Goal: Communication & Community: Ask a question

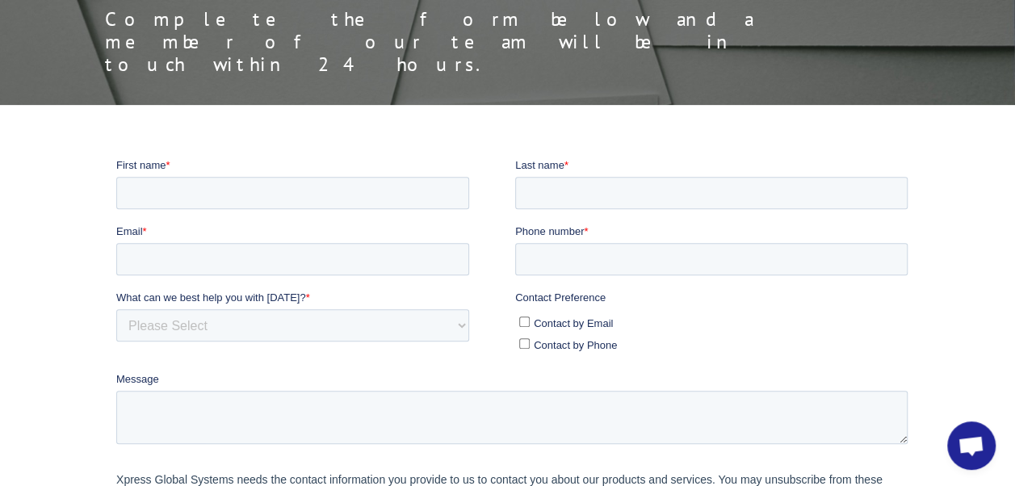
scroll to position [160, 0]
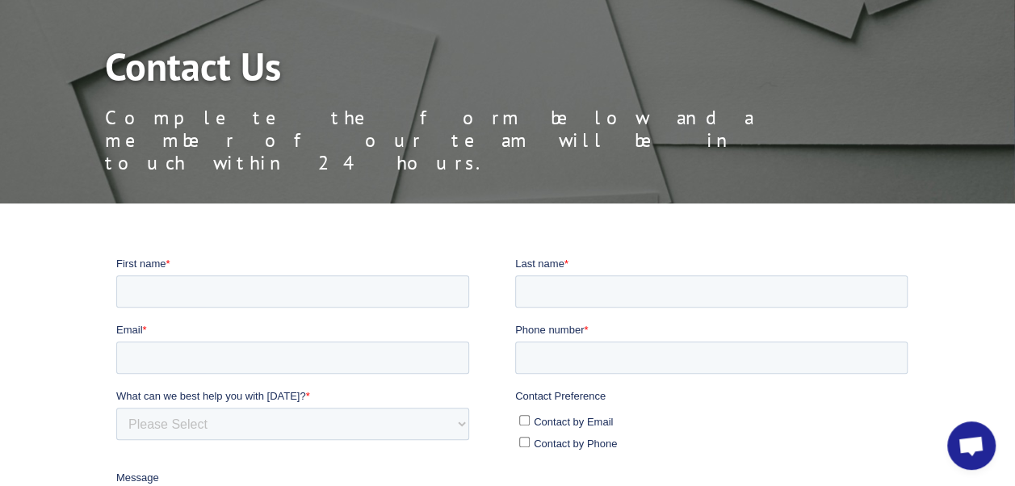
click at [972, 443] on span "Open chat" at bounding box center [970, 447] width 27 height 23
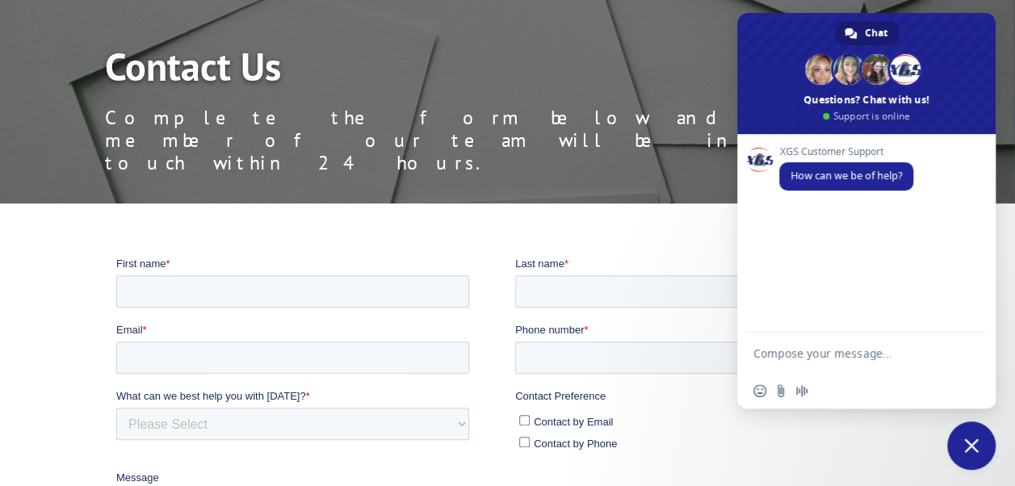
scroll to position [0, 0]
click at [810, 349] on textarea "Compose your message..." at bounding box center [850, 353] width 194 height 40
type textarea "W"
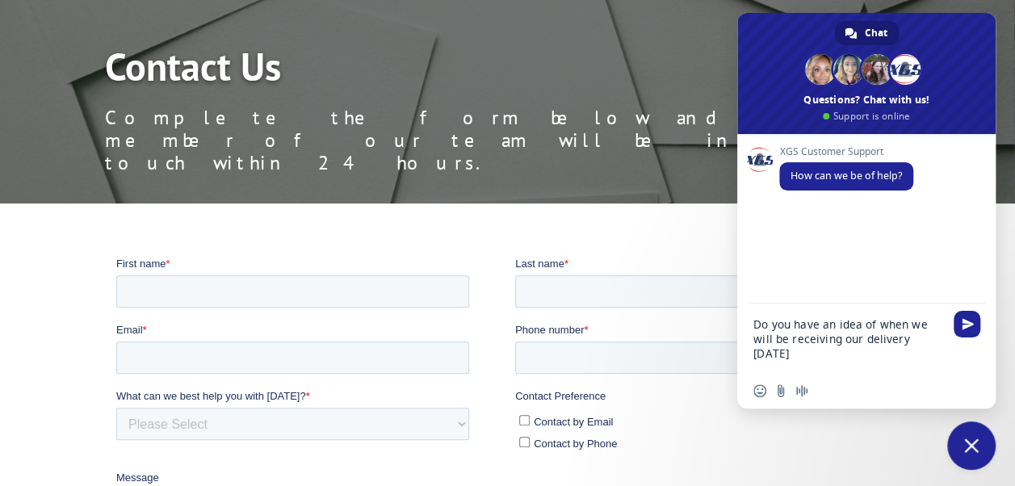
type textarea "Do you have an idea of when we will be receiving our delivery [DATE]?"
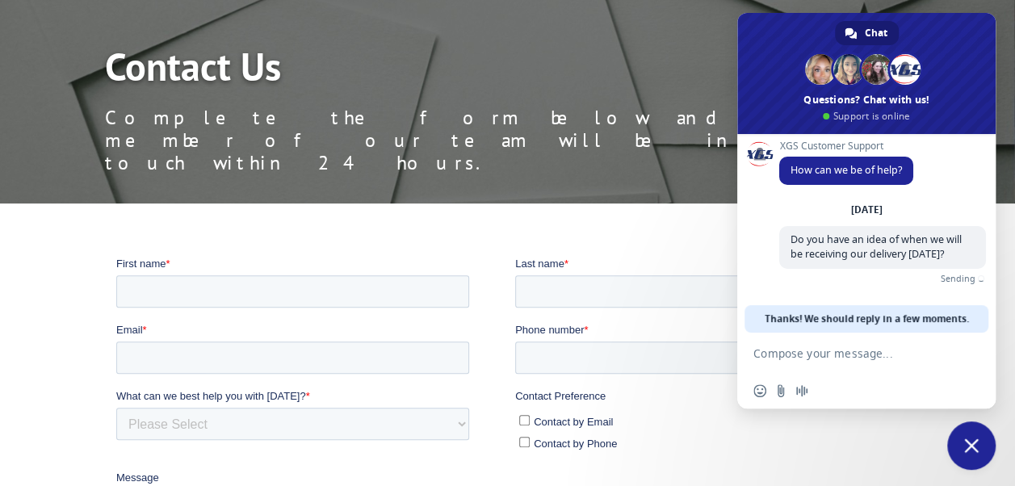
scroll to position [3, 0]
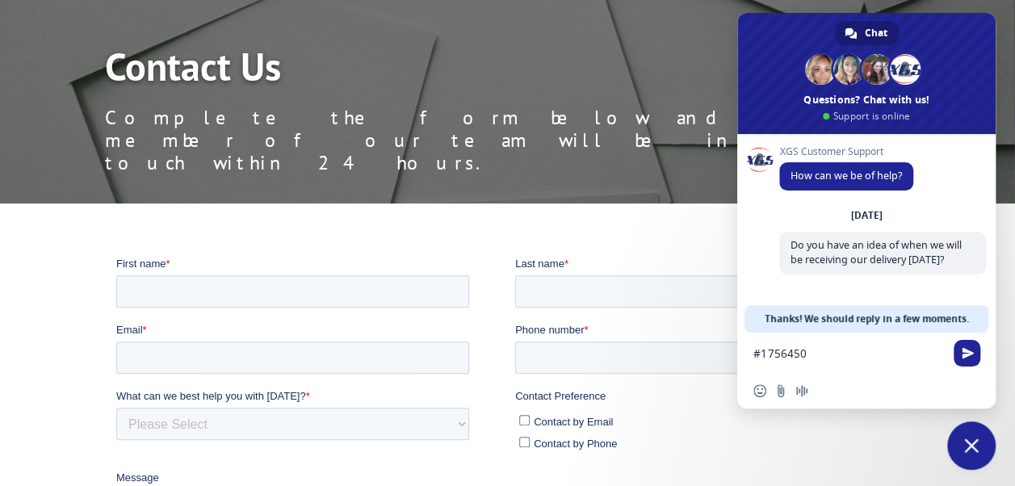
type textarea "#17564503"
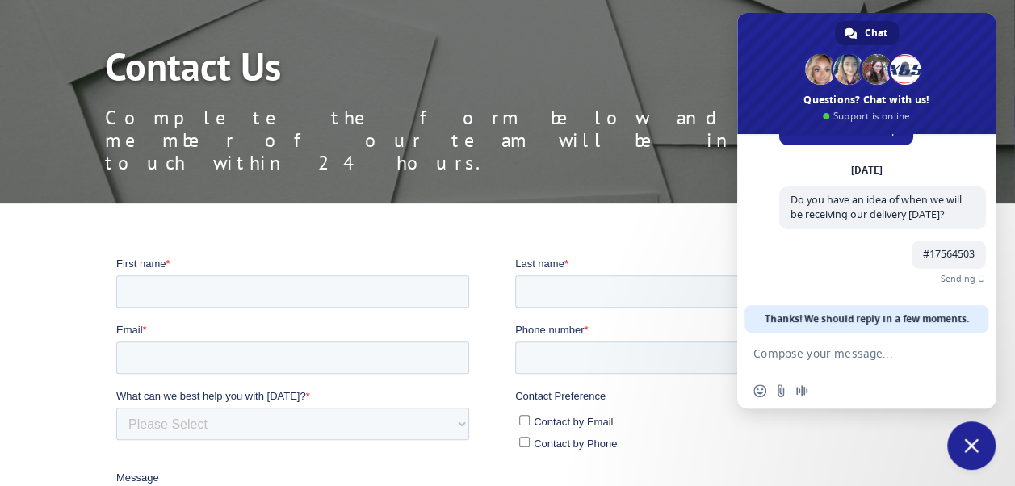
scroll to position [37, 0]
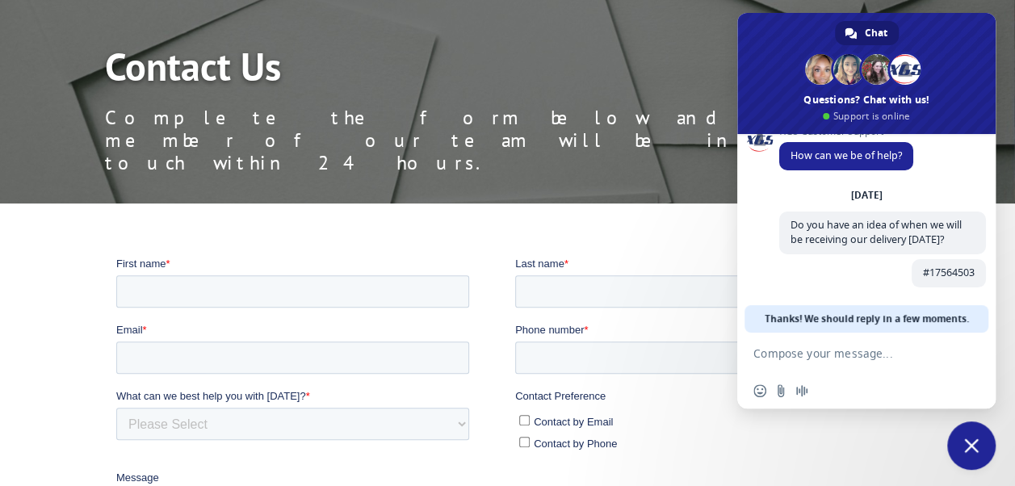
click at [968, 442] on span "Close chat" at bounding box center [971, 445] width 15 height 15
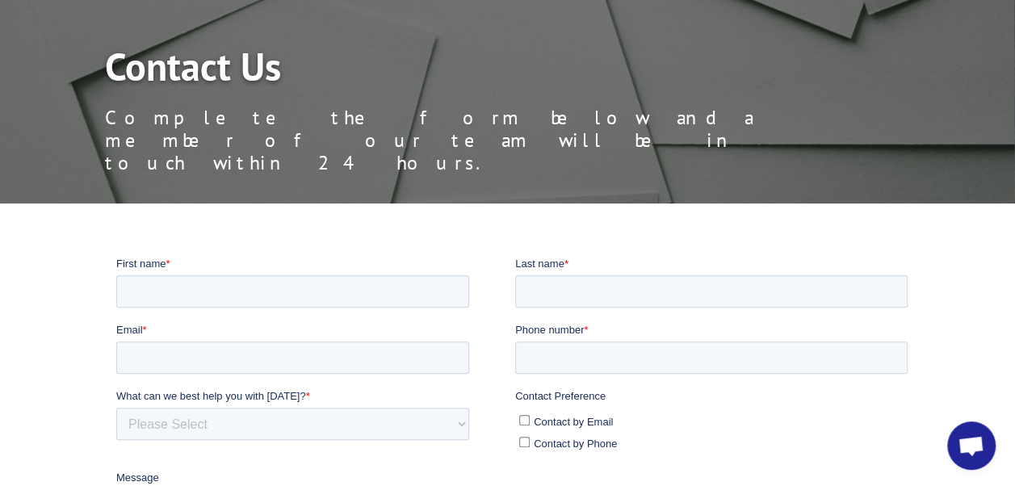
click at [964, 442] on span "Open chat" at bounding box center [970, 447] width 27 height 23
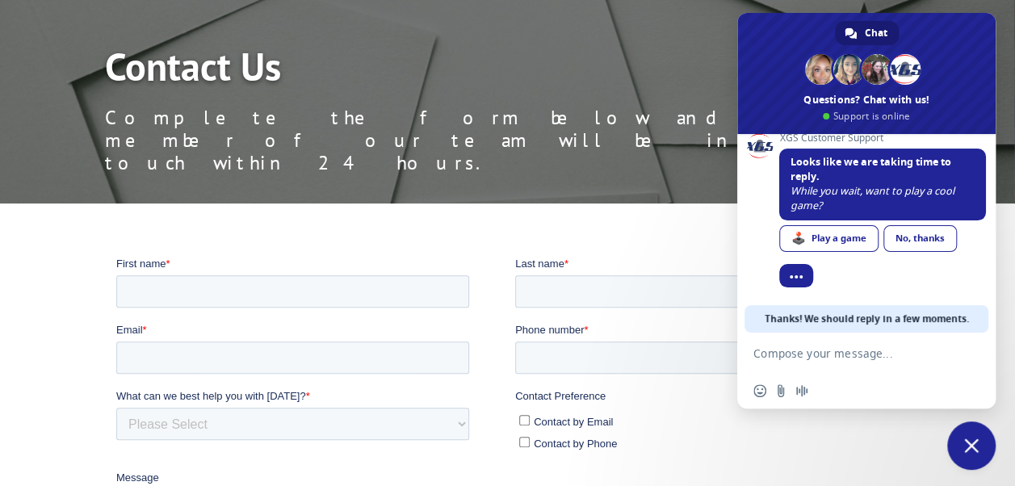
scroll to position [157, 0]
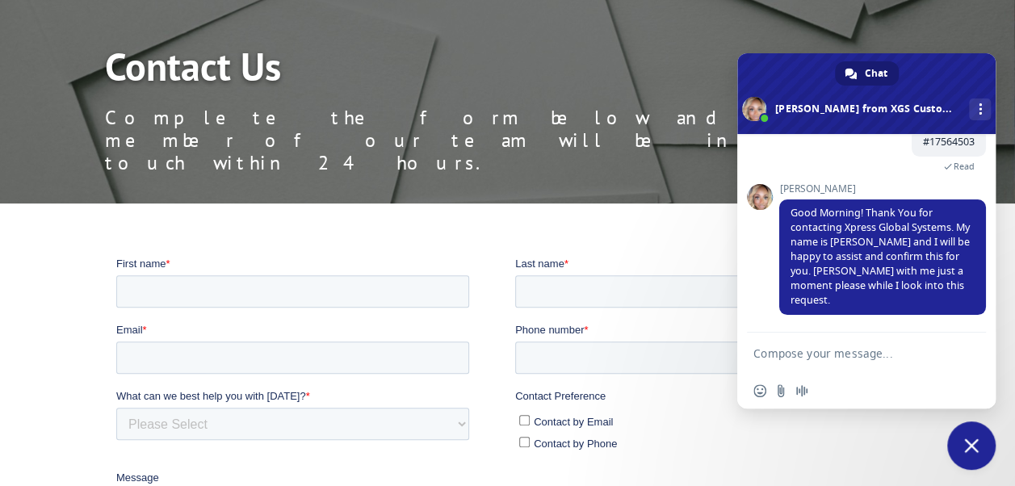
click at [831, 350] on textarea "Compose your message..." at bounding box center [850, 353] width 194 height 40
type textarea "Thank you"
click at [966, 353] on span "Send" at bounding box center [967, 353] width 12 height 12
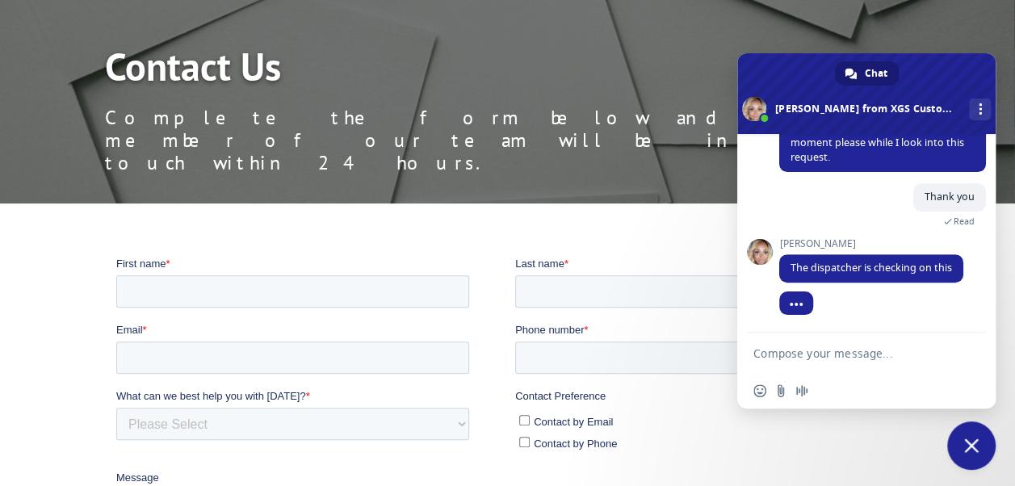
scroll to position [302, 0]
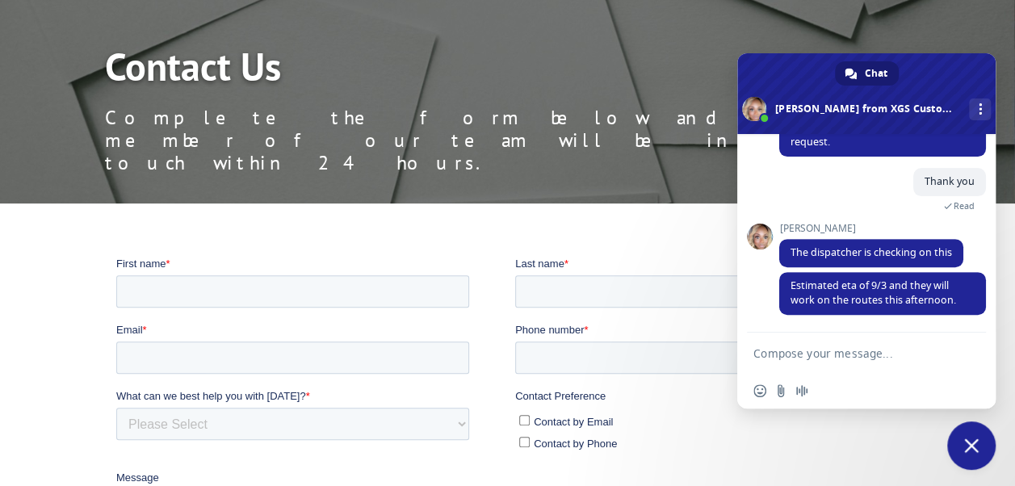
type textarea "G"
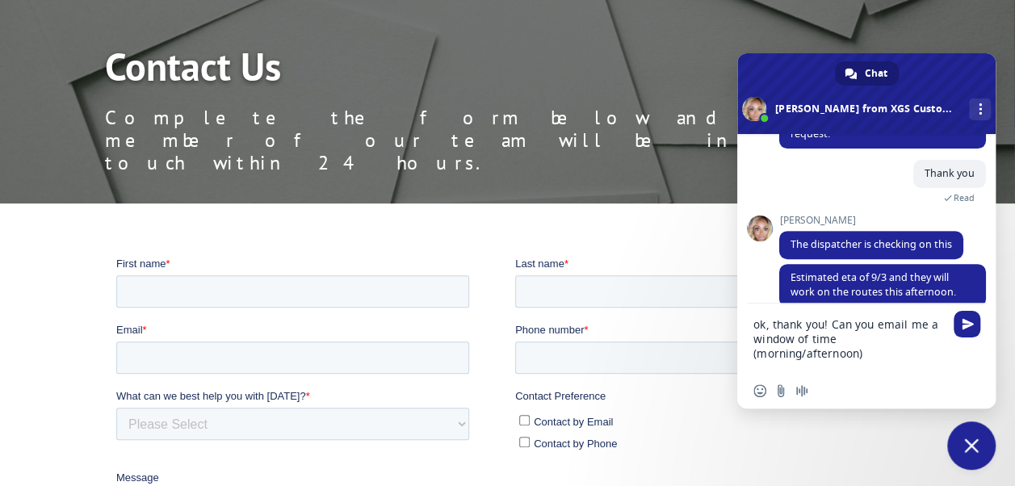
click at [757, 350] on textarea "ok, thank you! Can you email me a window of time (morning/afternoon)" at bounding box center [850, 338] width 194 height 69
type textarea "ok, thank you! Can you email me a window of time (morning/afternoon)"
click at [947, 341] on div "ok, thank you! Can you email me a window of time (morning/afternoon)" at bounding box center [866, 338] width 258 height 69
click at [948, 336] on div "ok, thank you! Can you email me a window of time (morning/afternoon)" at bounding box center [866, 338] width 258 height 69
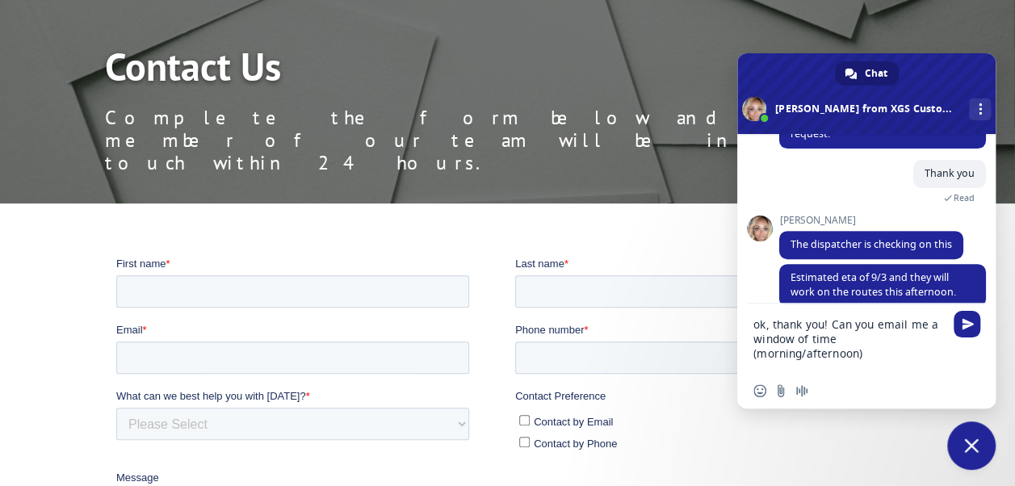
click at [947, 340] on div "ok, thank you! Can you email me a window of time (morning/afternoon)" at bounding box center [866, 338] width 258 height 69
drag, startPoint x: 775, startPoint y: 339, endPoint x: 880, endPoint y: 341, distance: 105.0
click at [880, 341] on textarea "ok, thank you! Can you email me a window of time (morning/afternoon)" at bounding box center [850, 338] width 194 height 69
click at [758, 360] on textarea "ok, thank you! Can you email me a window of time (morning/afternoon)" at bounding box center [850, 338] width 194 height 69
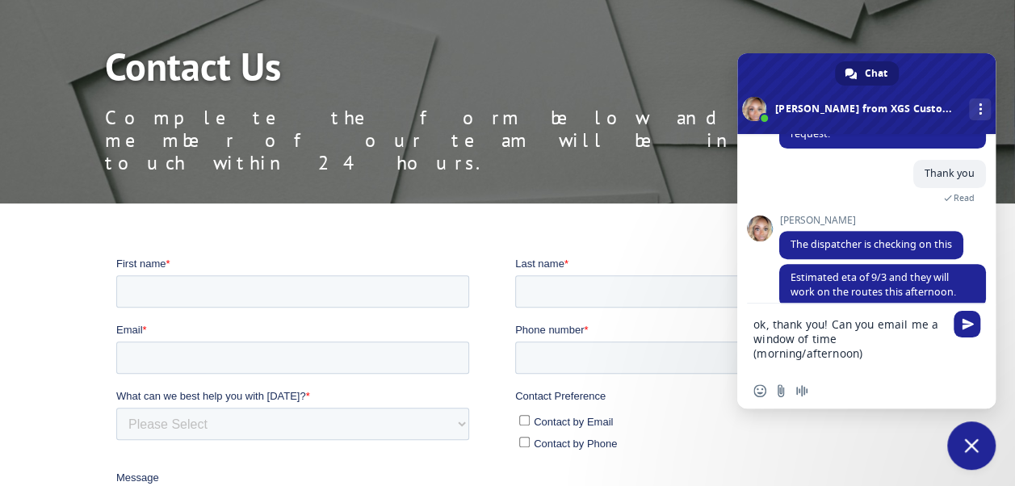
click at [757, 360] on textarea "ok, thank you! Can you email me a window of time (morning/afternoon)" at bounding box center [850, 338] width 194 height 69
click at [848, 353] on textarea "ok, thank you! Can you email me a window of time (morning/afternoon)" at bounding box center [850, 338] width 194 height 69
click at [949, 342] on div "ok, thank you! Can you email me a window of time (morning/afternoon)" at bounding box center [866, 338] width 258 height 69
click at [936, 325] on textarea "ok, thank you! Can you email me a window of time (morning/afternoon)" at bounding box center [850, 338] width 194 height 69
click at [956, 333] on span "Send" at bounding box center [966, 324] width 27 height 27
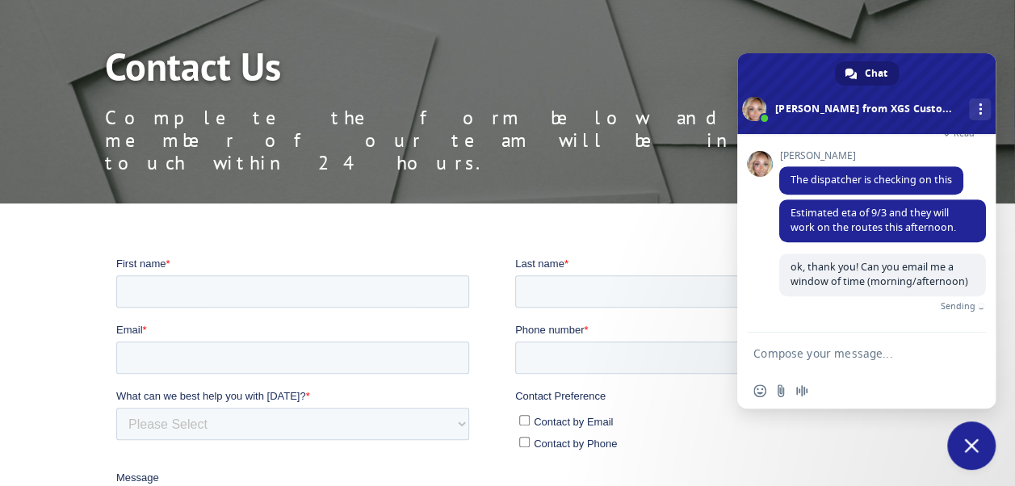
scroll to position [371, 0]
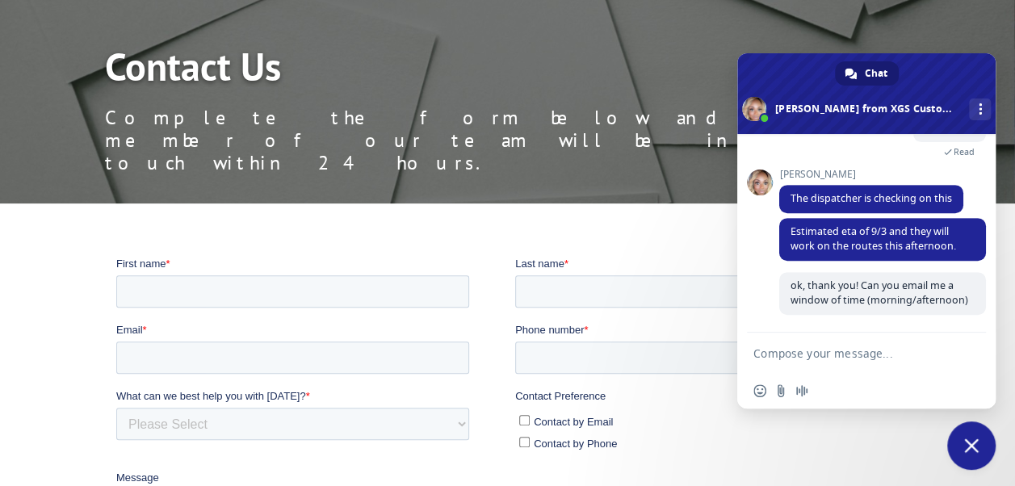
click at [802, 355] on textarea "Compose your message..." at bounding box center [850, 353] width 194 height 40
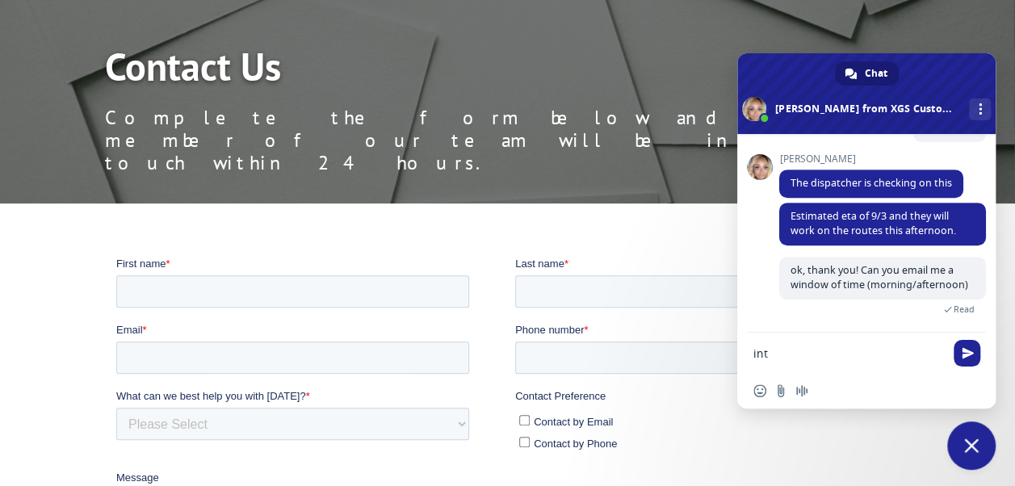
scroll to position [404, 0]
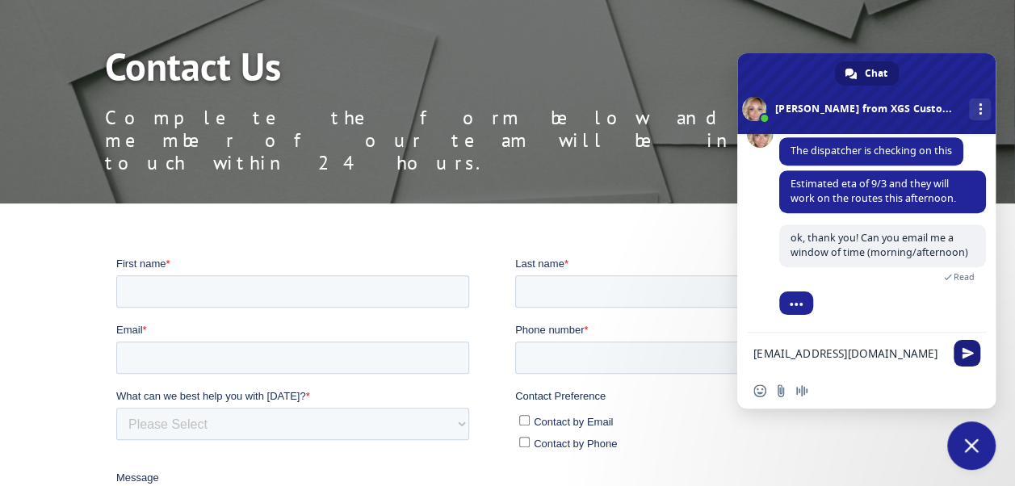
type textarea "[EMAIL_ADDRESS][DOMAIN_NAME]"
click at [963, 358] on span "Send" at bounding box center [967, 353] width 12 height 12
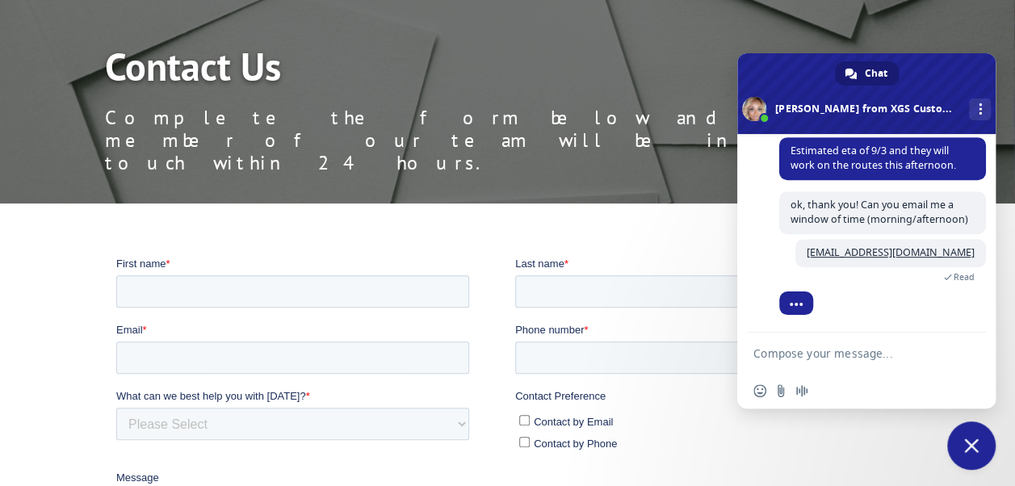
scroll to position [507, 0]
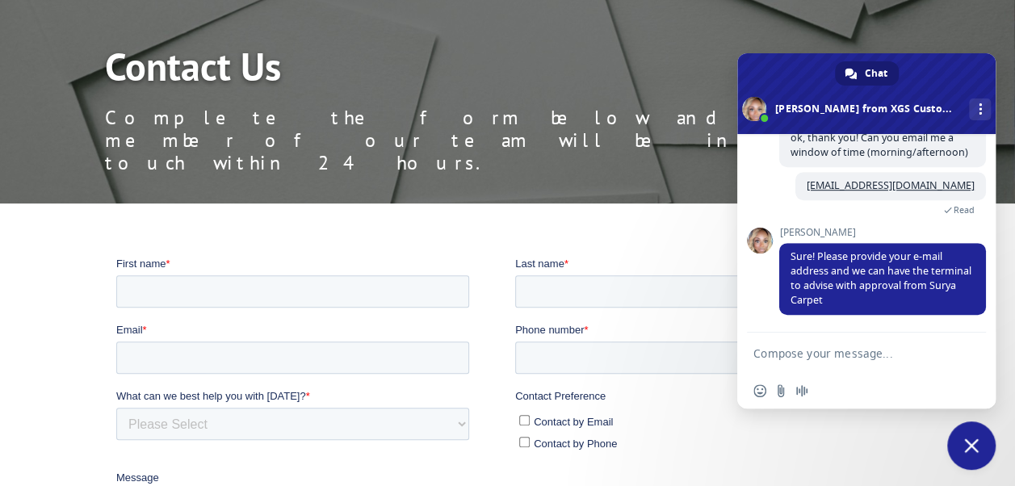
click at [814, 352] on textarea "Compose your message..." at bounding box center [850, 353] width 194 height 40
type textarea "[EMAIL_ADDRESS][DOMAIN_NAME]"
click at [965, 350] on span "Send" at bounding box center [967, 353] width 12 height 12
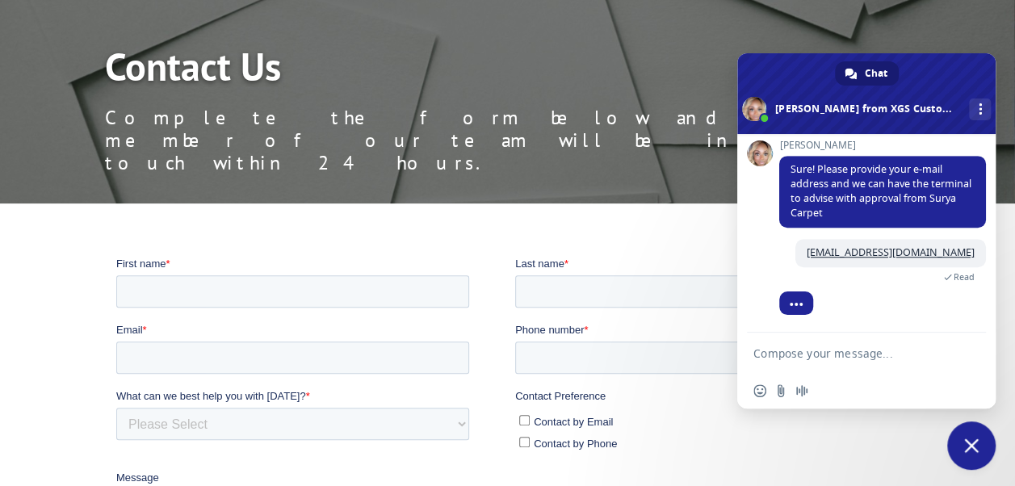
scroll to position [742, 0]
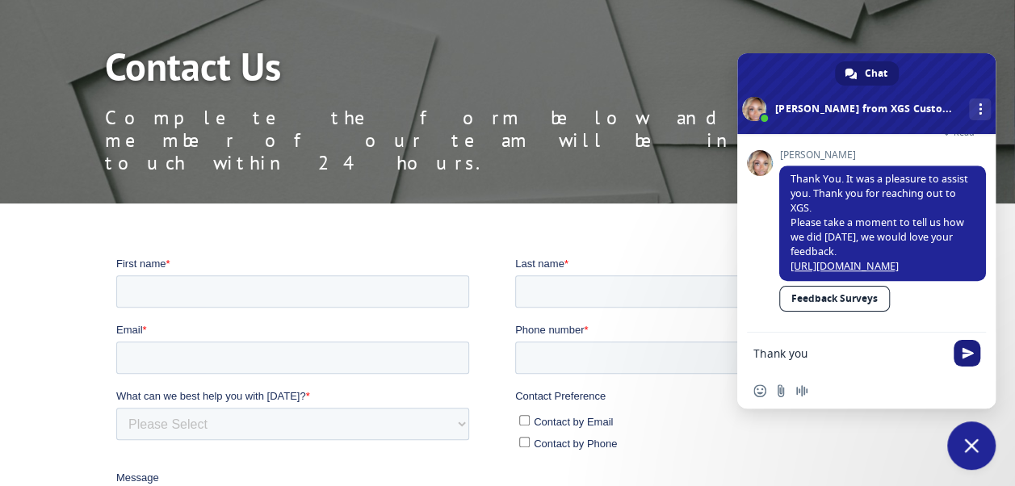
type textarea "Thank you"
click at [965, 358] on span "Send" at bounding box center [967, 353] width 12 height 12
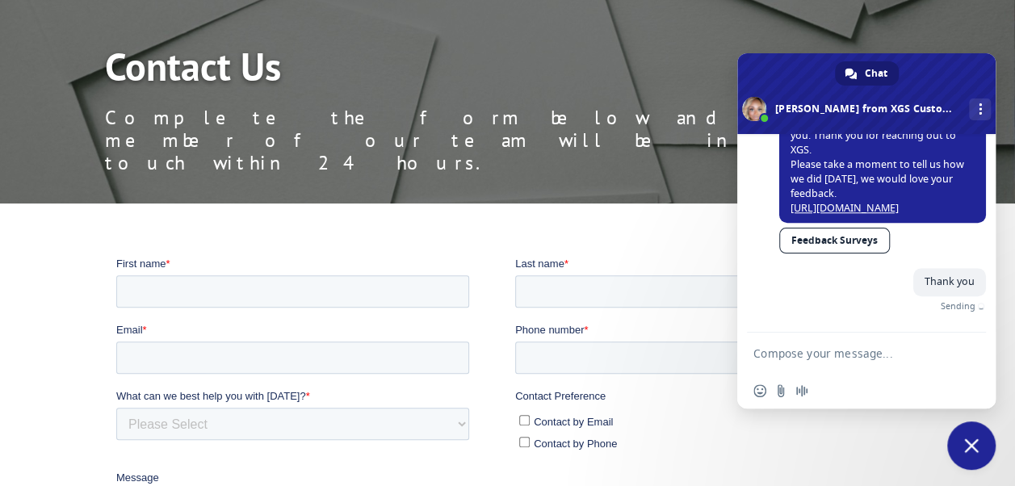
scroll to position [782, 0]
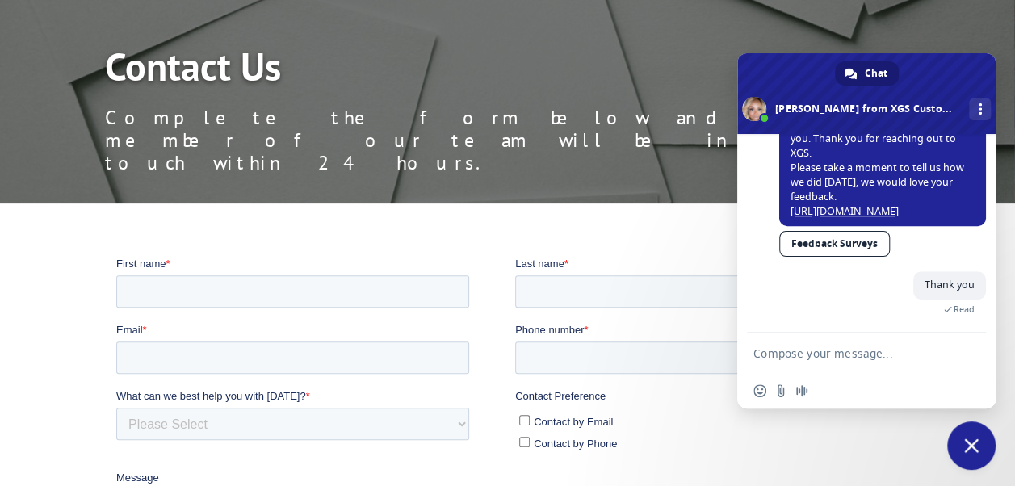
click at [863, 245] on link "Feedback Surveys" at bounding box center [834, 244] width 111 height 26
